Goal: Check status: Check status

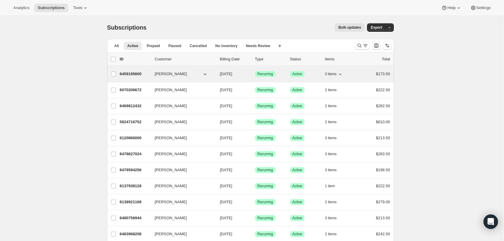
click at [130, 75] on p "6459195600" at bounding box center [135, 74] width 30 height 6
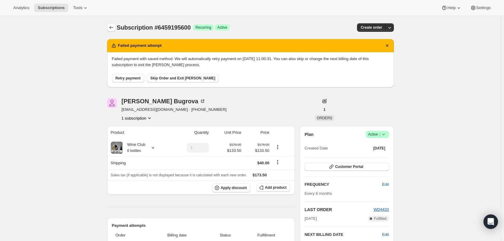
click at [112, 25] on icon "Subscriptions" at bounding box center [111, 27] width 6 height 6
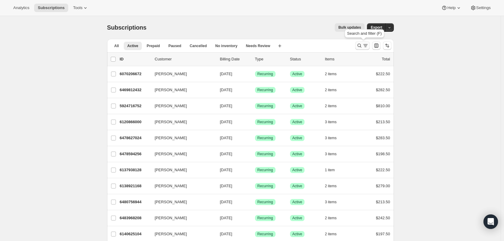
click at [360, 46] on icon "Search and filter results" at bounding box center [359, 46] width 6 height 6
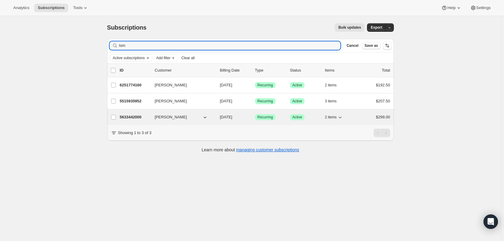
type input "lom"
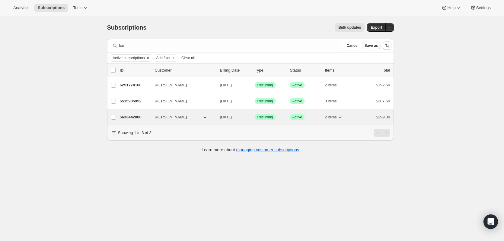
click at [134, 115] on p "5633442000" at bounding box center [135, 117] width 30 height 6
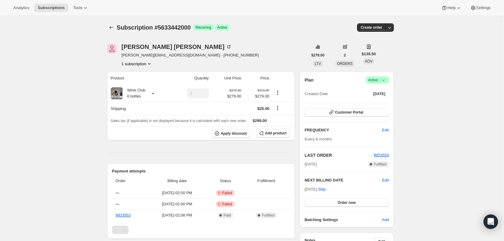
drag, startPoint x: 156, startPoint y: 144, endPoint x: 297, endPoint y: 289, distance: 202.8
